Goal: Information Seeking & Learning: Learn about a topic

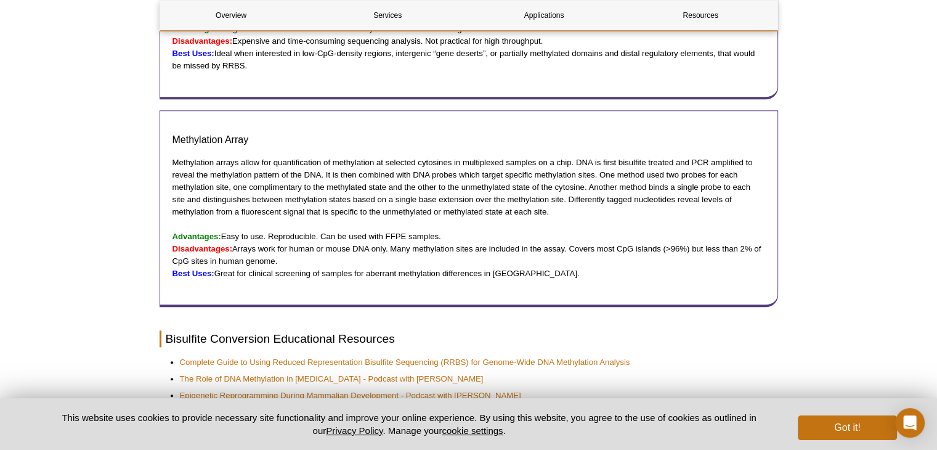
scroll to position [1394, 0]
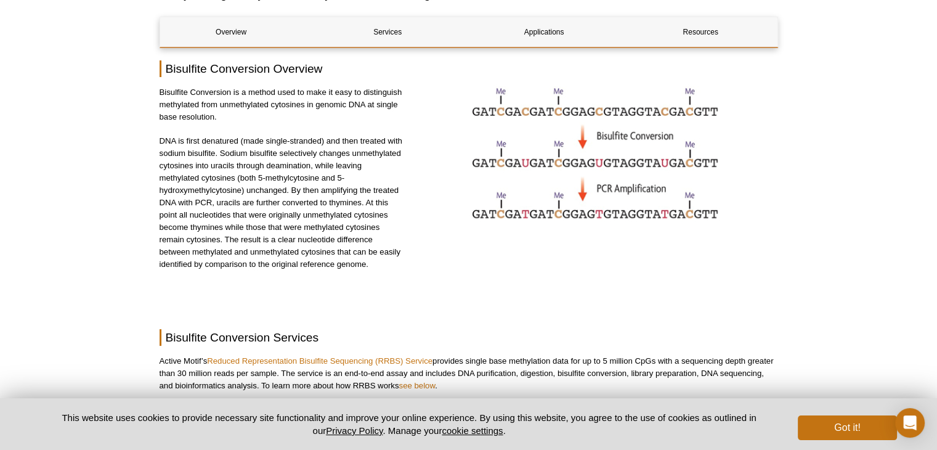
scroll to position [129, 0]
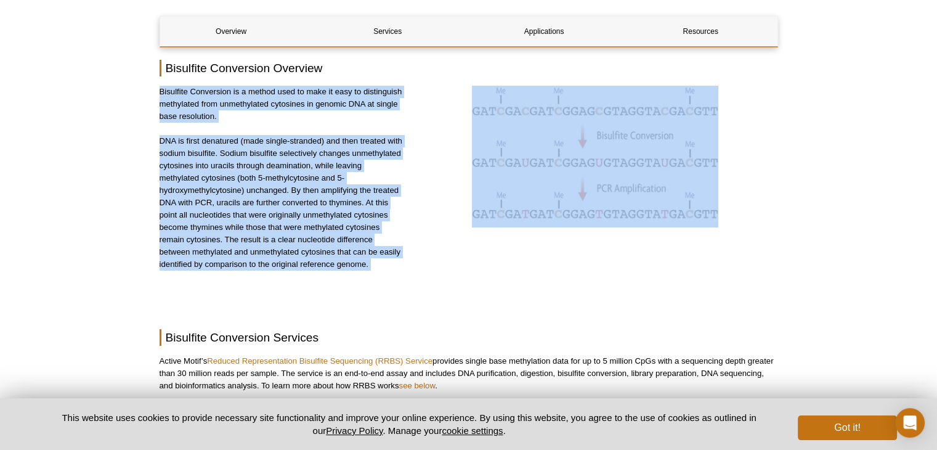
drag, startPoint x: 158, startPoint y: 87, endPoint x: 407, endPoint y: 250, distance: 297.9
copy div "Bisulfite Conversion is a method used to make it easy to distinguish methylated…"
